Goal: Task Accomplishment & Management: Use online tool/utility

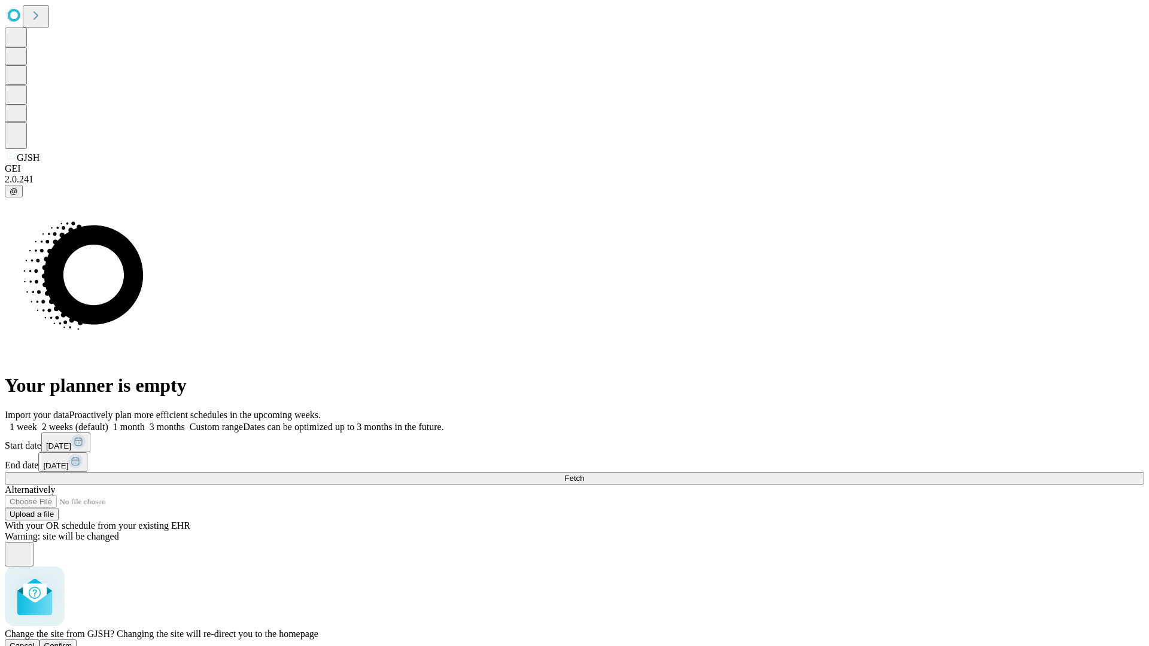
click at [72, 641] on span "Confirm" at bounding box center [58, 645] width 28 height 9
click at [37, 422] on label "1 week" at bounding box center [21, 427] width 32 height 10
click at [584, 474] on span "Fetch" at bounding box center [574, 478] width 20 height 9
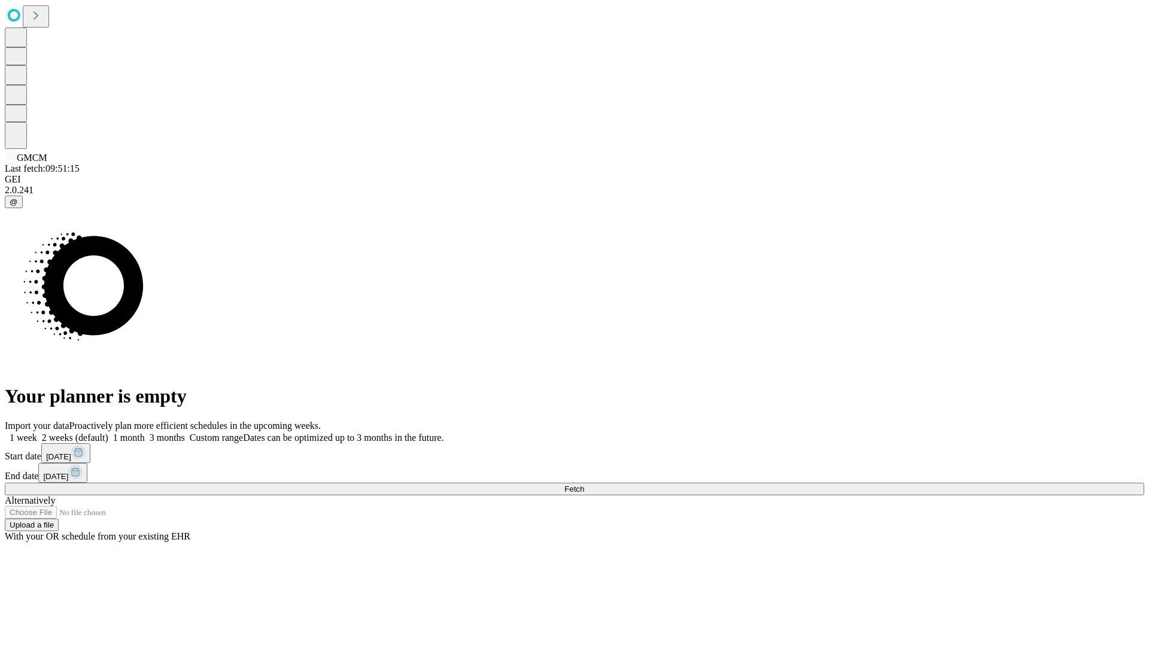
click at [37, 433] on label "1 week" at bounding box center [21, 438] width 32 height 10
click at [584, 485] on span "Fetch" at bounding box center [574, 489] width 20 height 9
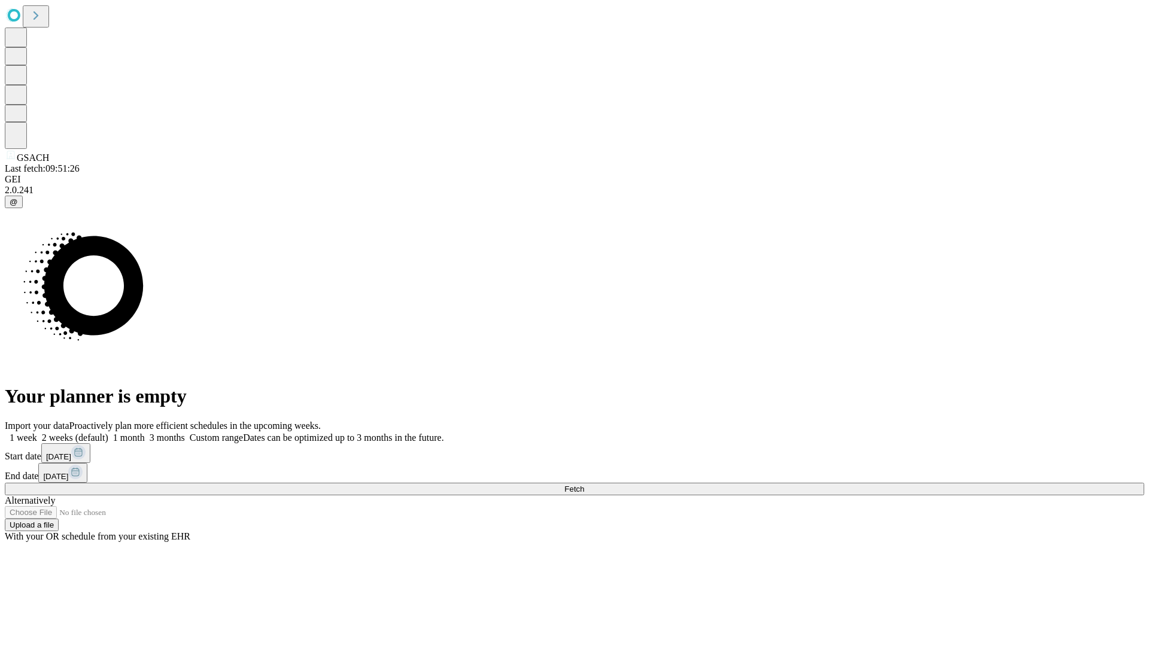
click at [37, 433] on label "1 week" at bounding box center [21, 438] width 32 height 10
click at [584, 485] on span "Fetch" at bounding box center [574, 489] width 20 height 9
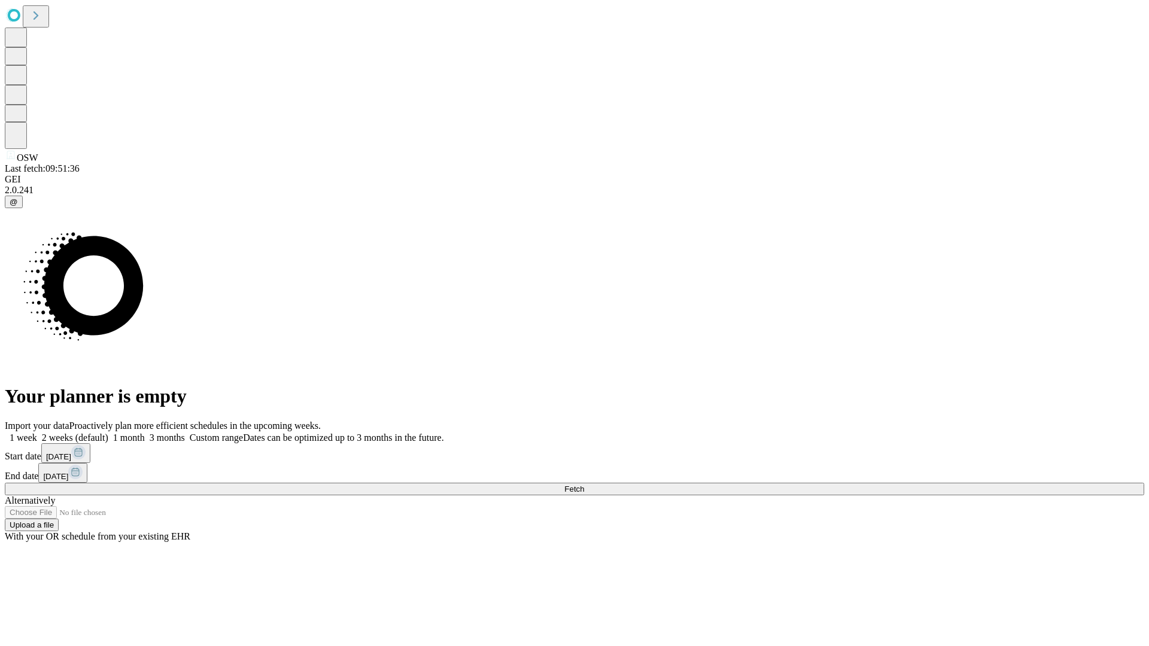
click at [37, 433] on label "1 week" at bounding box center [21, 438] width 32 height 10
click at [584, 485] on span "Fetch" at bounding box center [574, 489] width 20 height 9
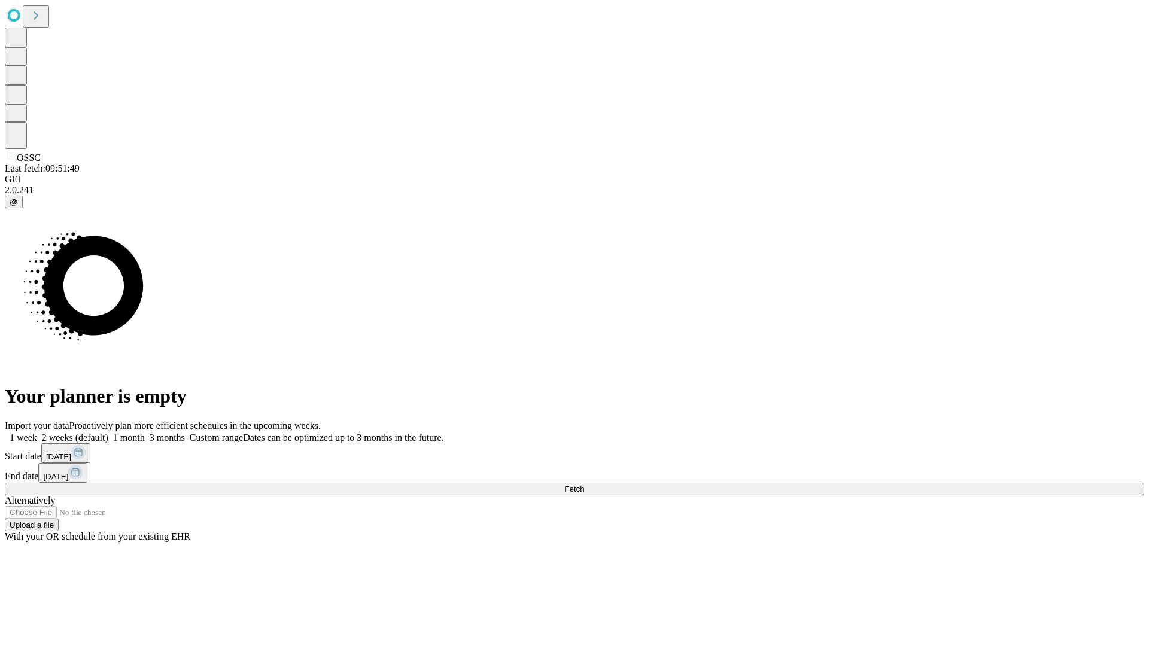
click at [37, 433] on label "1 week" at bounding box center [21, 438] width 32 height 10
click at [584, 485] on span "Fetch" at bounding box center [574, 489] width 20 height 9
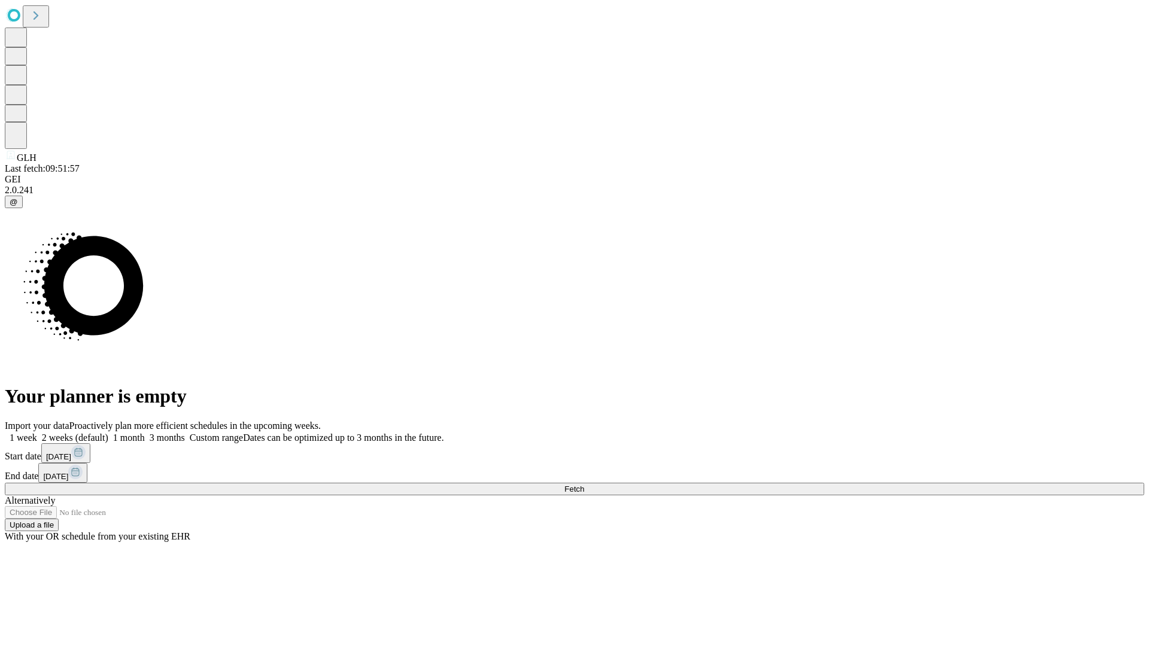
click at [37, 433] on label "1 week" at bounding box center [21, 438] width 32 height 10
click at [584, 485] on span "Fetch" at bounding box center [574, 489] width 20 height 9
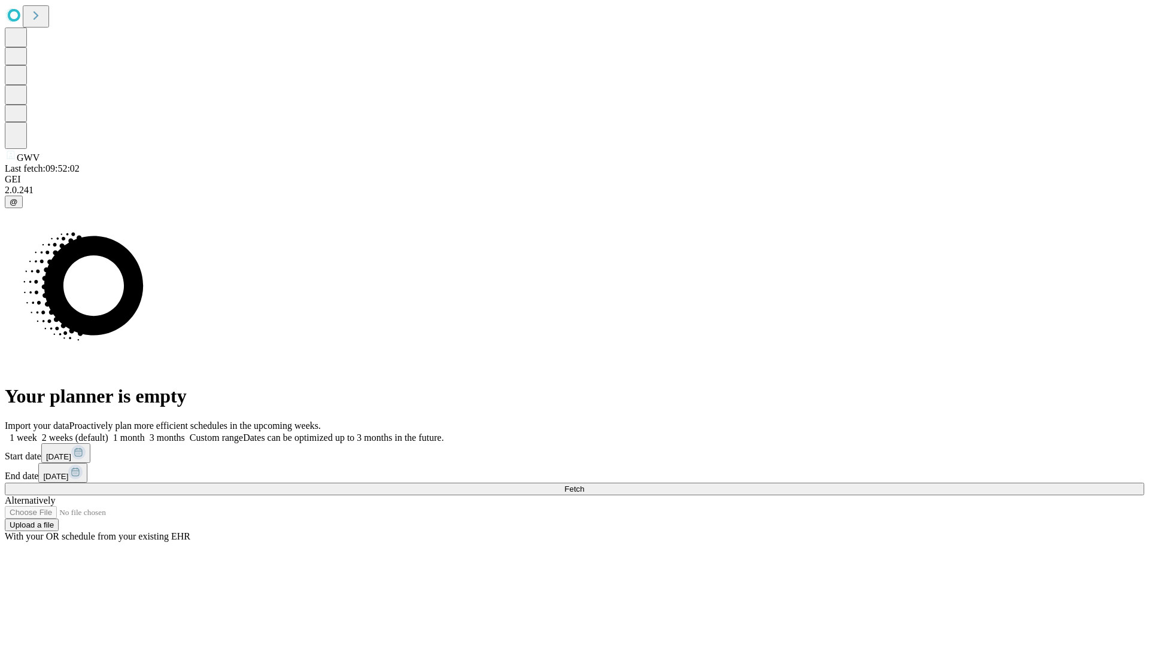
click at [37, 433] on label "1 week" at bounding box center [21, 438] width 32 height 10
click at [584, 485] on span "Fetch" at bounding box center [574, 489] width 20 height 9
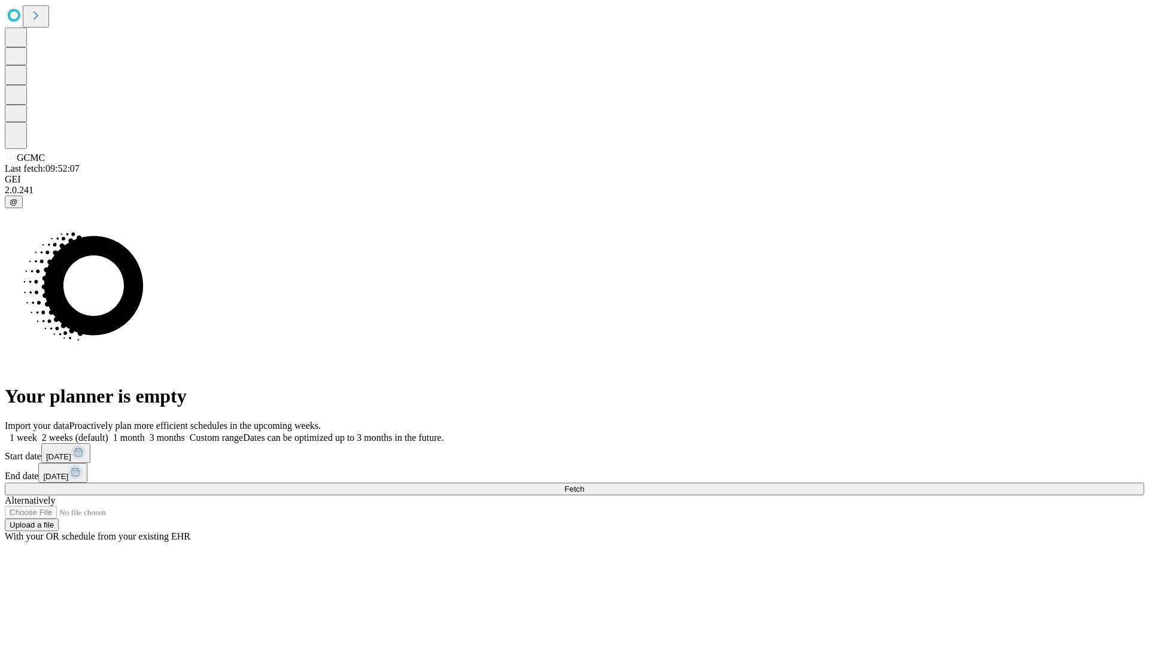
click at [584, 485] on span "Fetch" at bounding box center [574, 489] width 20 height 9
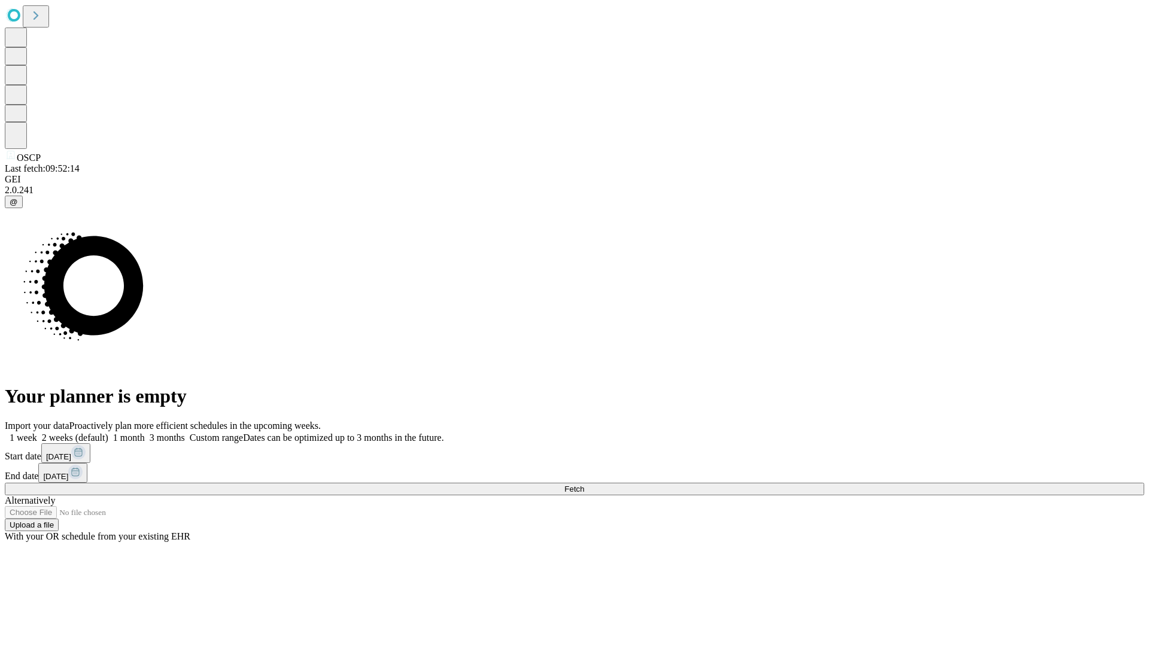
click at [37, 433] on label "1 week" at bounding box center [21, 438] width 32 height 10
click at [584, 485] on span "Fetch" at bounding box center [574, 489] width 20 height 9
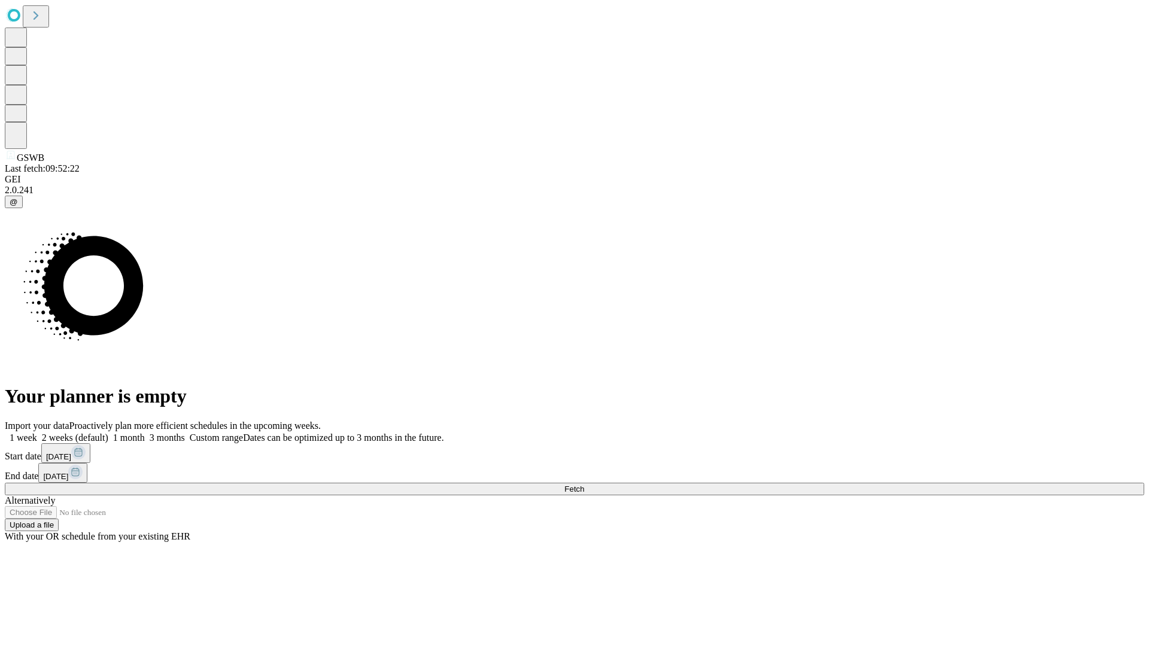
click at [37, 433] on label "1 week" at bounding box center [21, 438] width 32 height 10
click at [584, 485] on span "Fetch" at bounding box center [574, 489] width 20 height 9
